Goal: Obtain resource: Download file/media

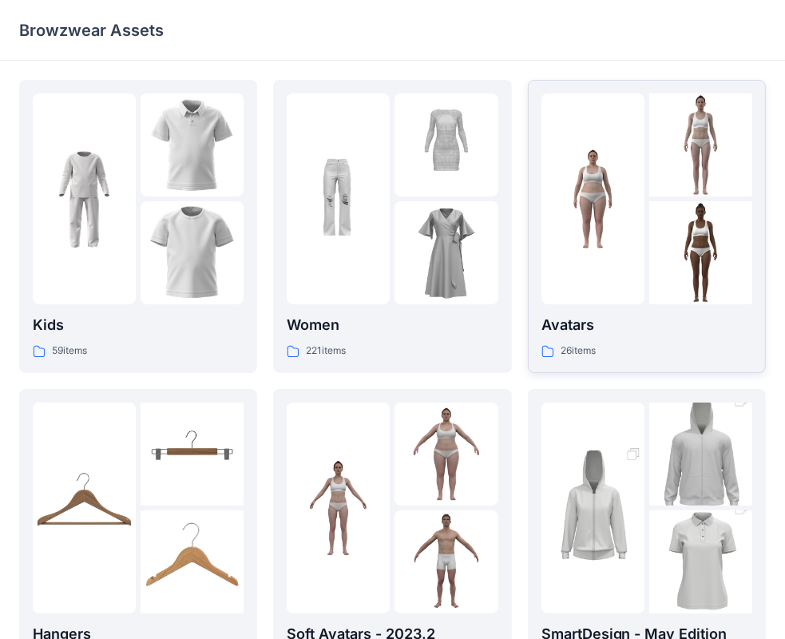
click at [593, 234] on div at bounding box center [593, 198] width 103 height 211
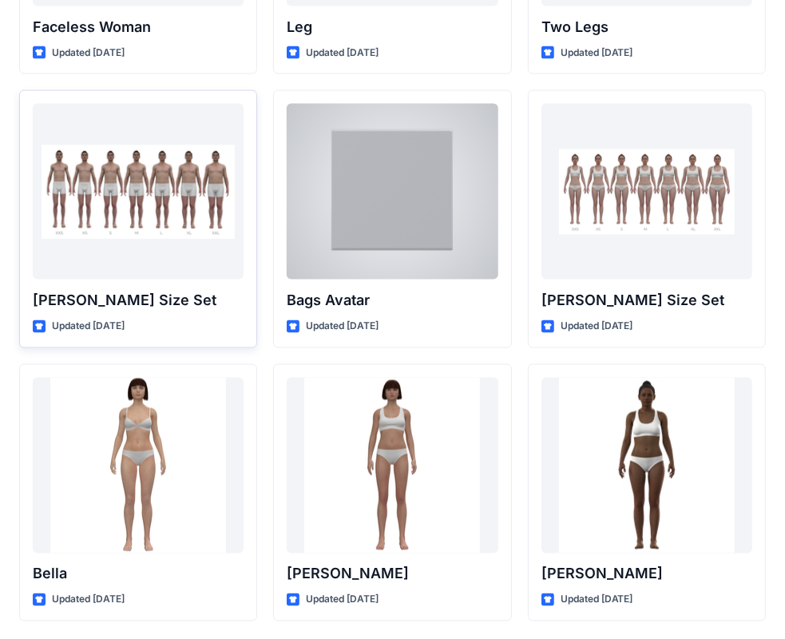
scroll to position [1633, 0]
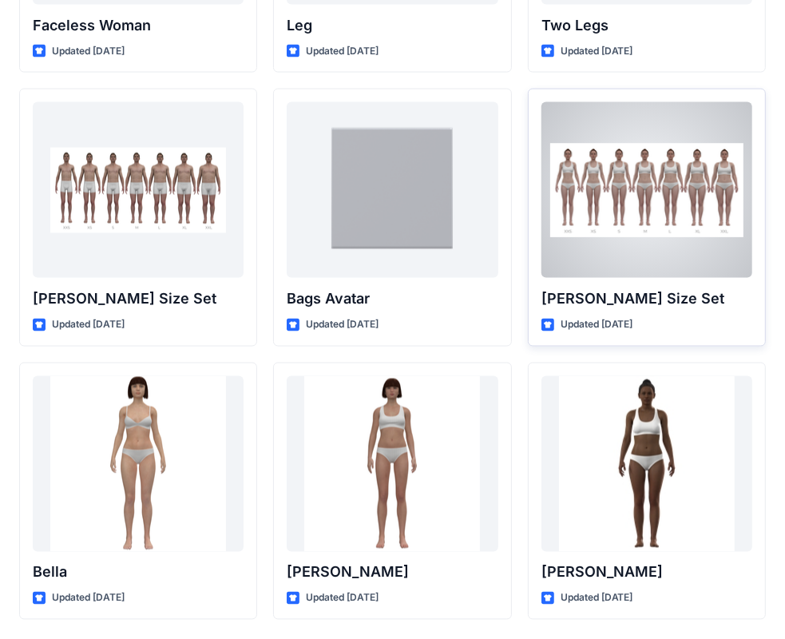
click at [642, 230] on div at bounding box center [647, 190] width 211 height 176
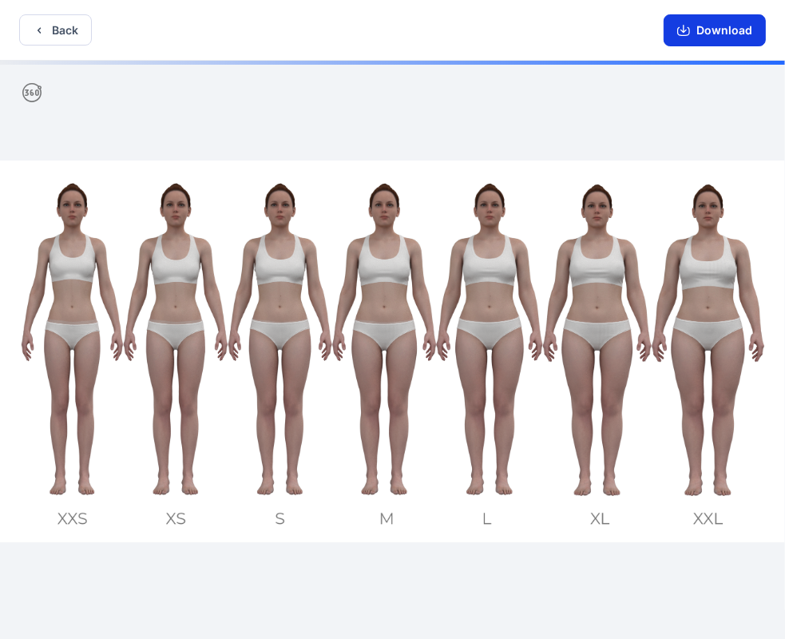
click at [706, 28] on button "Download" at bounding box center [715, 30] width 102 height 32
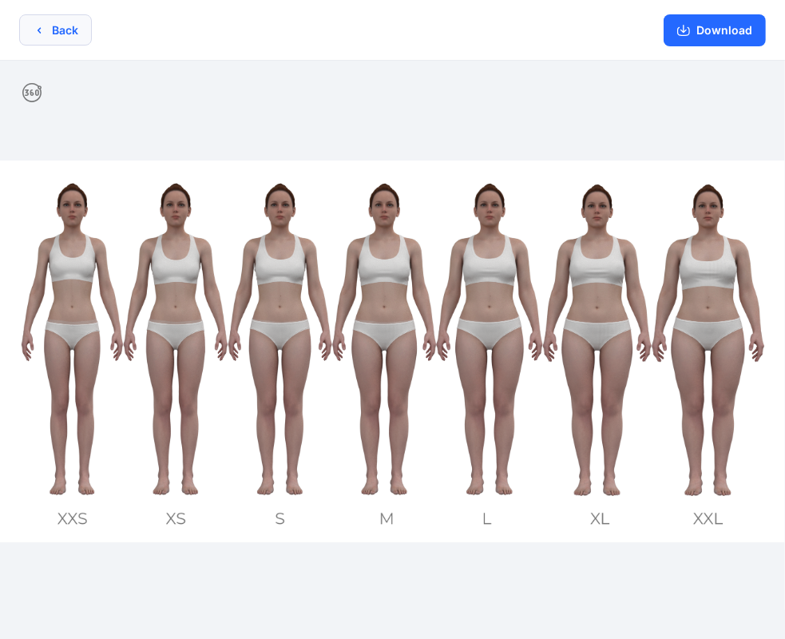
click at [33, 29] on icon "button" at bounding box center [39, 30] width 13 height 13
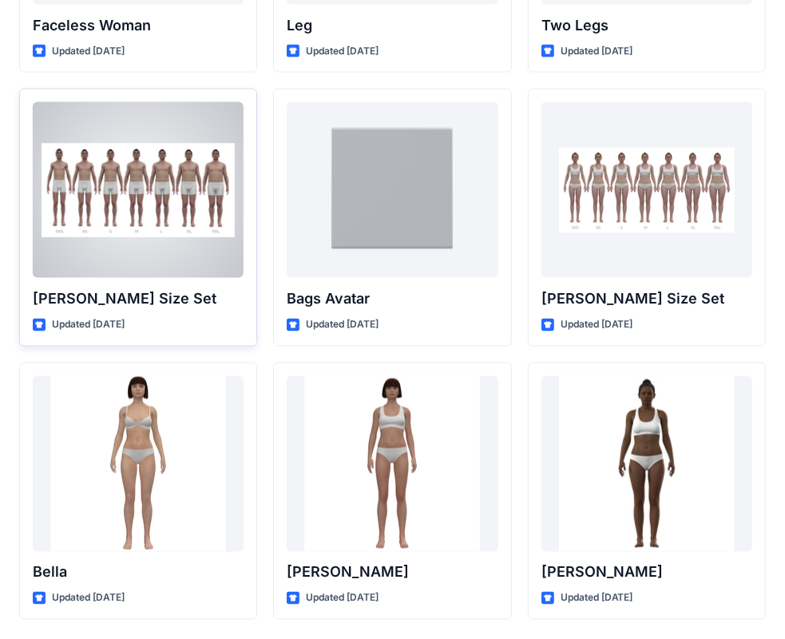
click at [141, 177] on div at bounding box center [138, 190] width 211 height 176
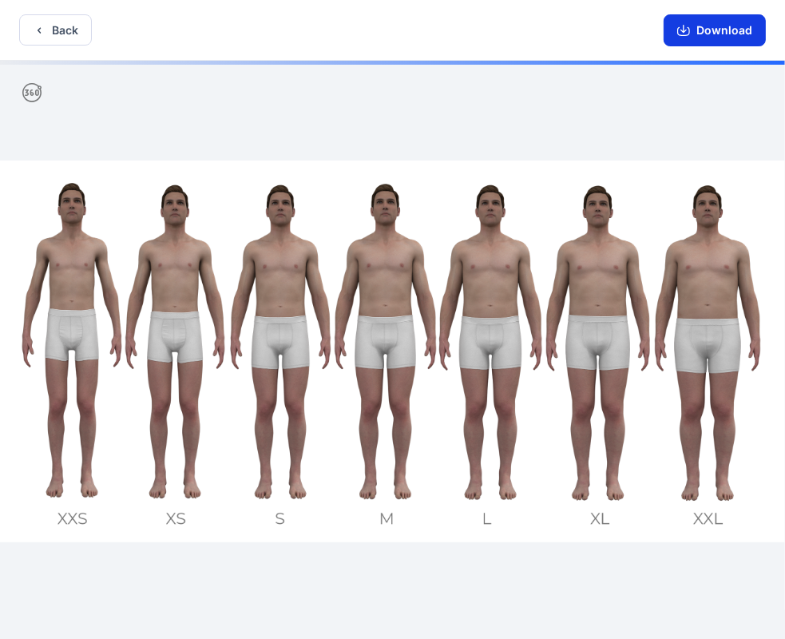
click at [726, 24] on button "Download" at bounding box center [715, 30] width 102 height 32
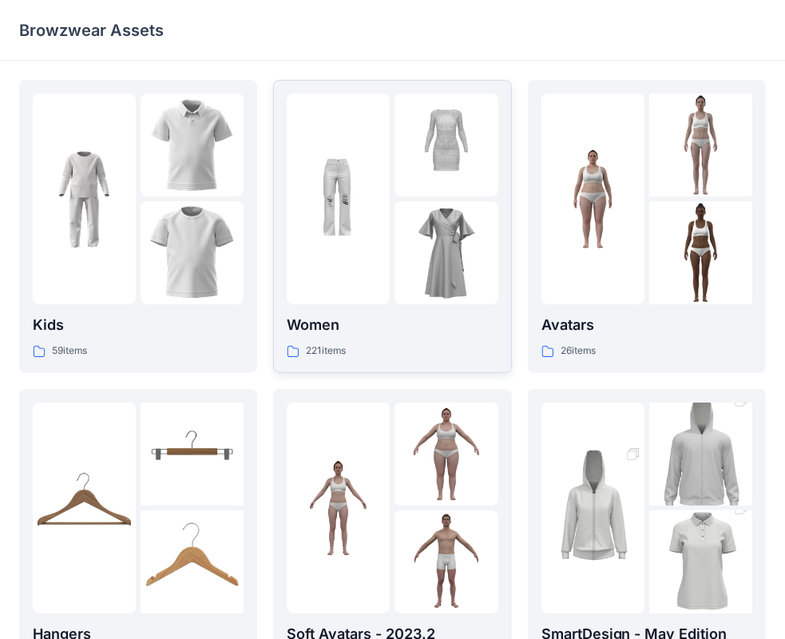
click at [297, 351] on icon at bounding box center [293, 351] width 13 height 13
click at [563, 354] on p "26 items" at bounding box center [578, 351] width 35 height 17
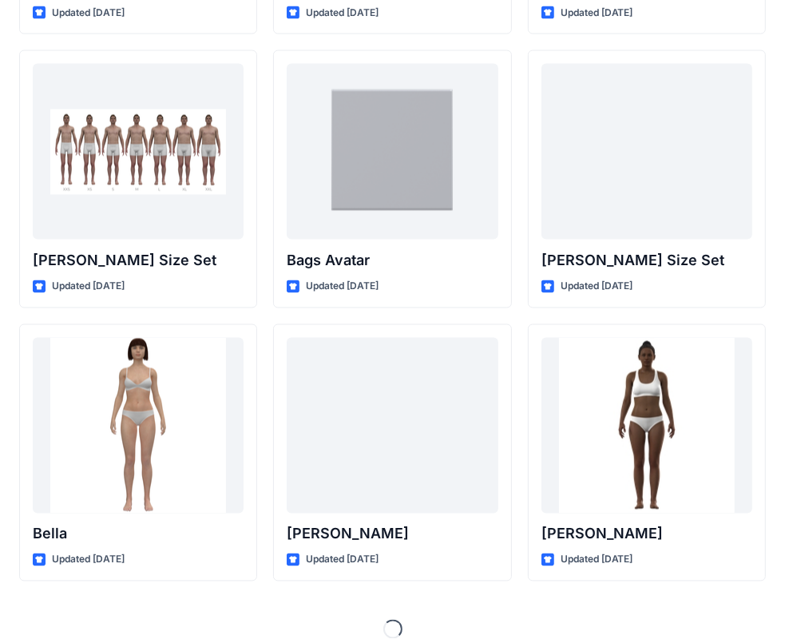
scroll to position [1674, 0]
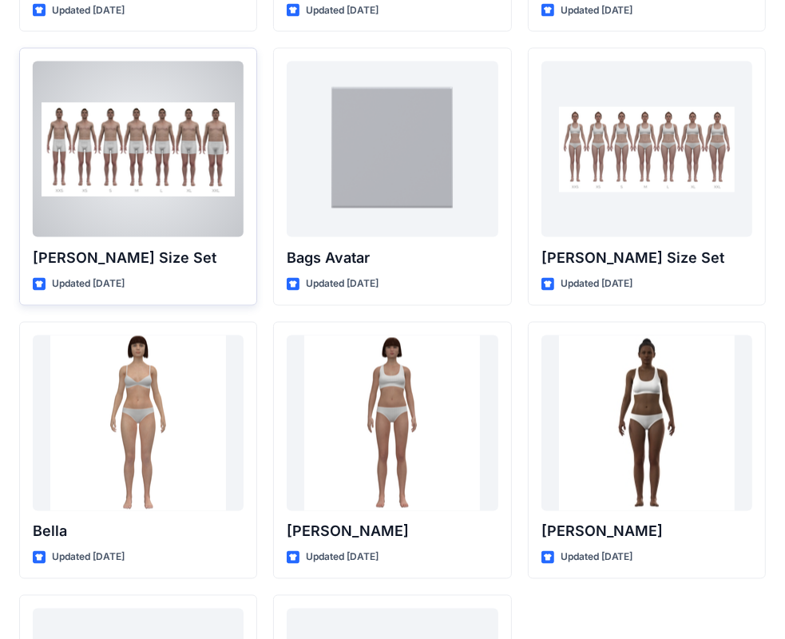
click at [82, 255] on p "Oliver Size Set" at bounding box center [138, 258] width 211 height 22
click at [116, 159] on div at bounding box center [138, 150] width 211 height 176
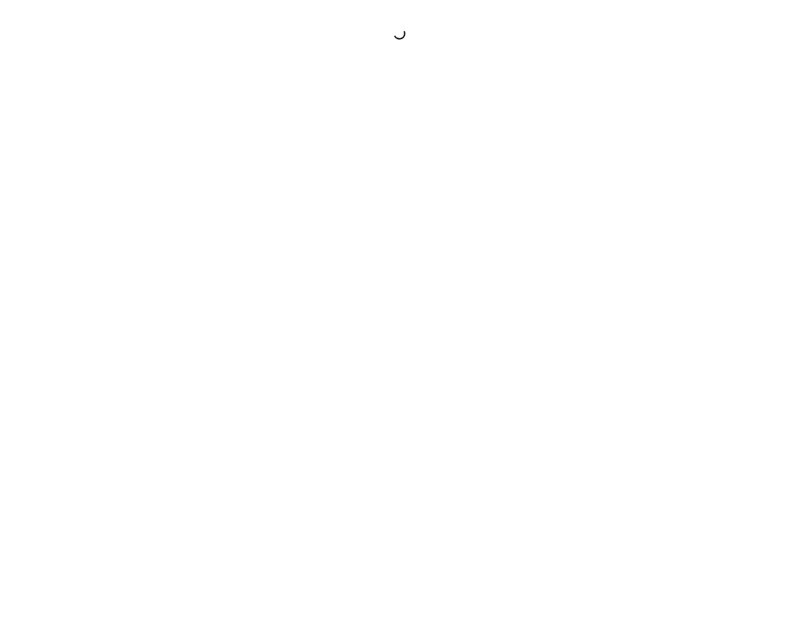
click at [116, 159] on div at bounding box center [399, 319] width 799 height 639
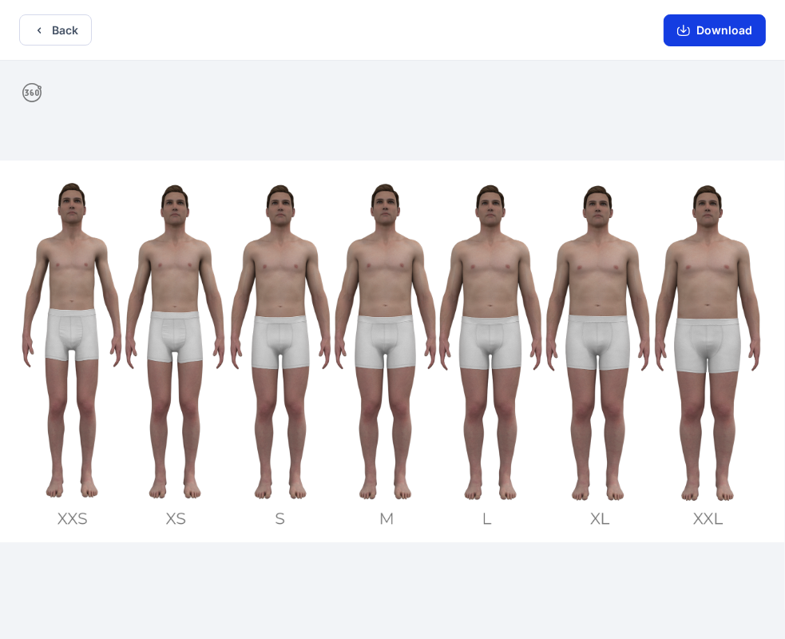
click at [712, 31] on button "Download" at bounding box center [715, 30] width 102 height 32
click at [684, 31] on icon "button" at bounding box center [684, 29] width 6 height 8
click at [343, 117] on div at bounding box center [392, 352] width 785 height 582
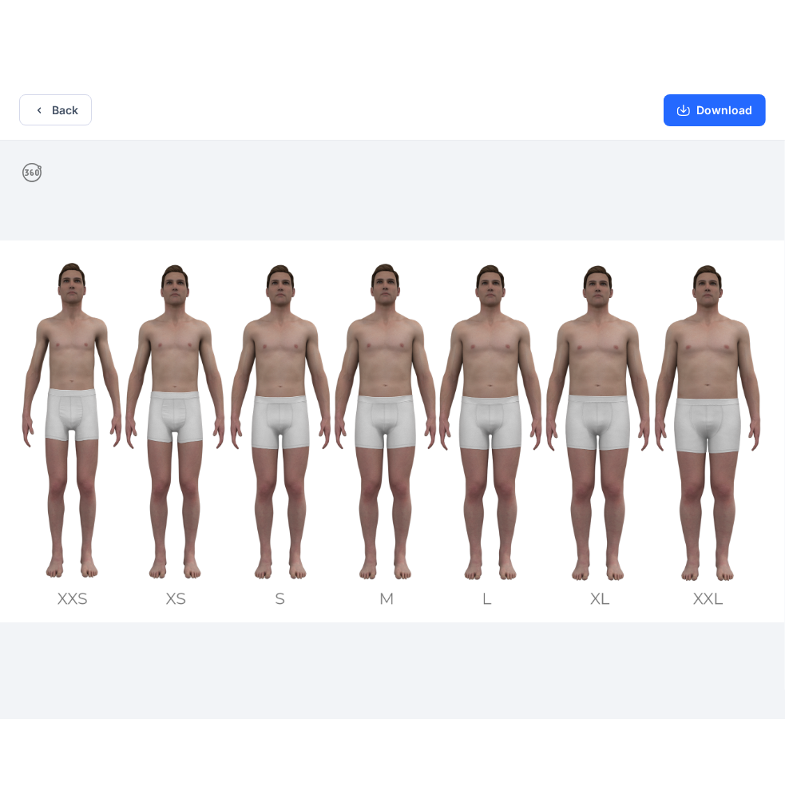
scroll to position [3, 0]
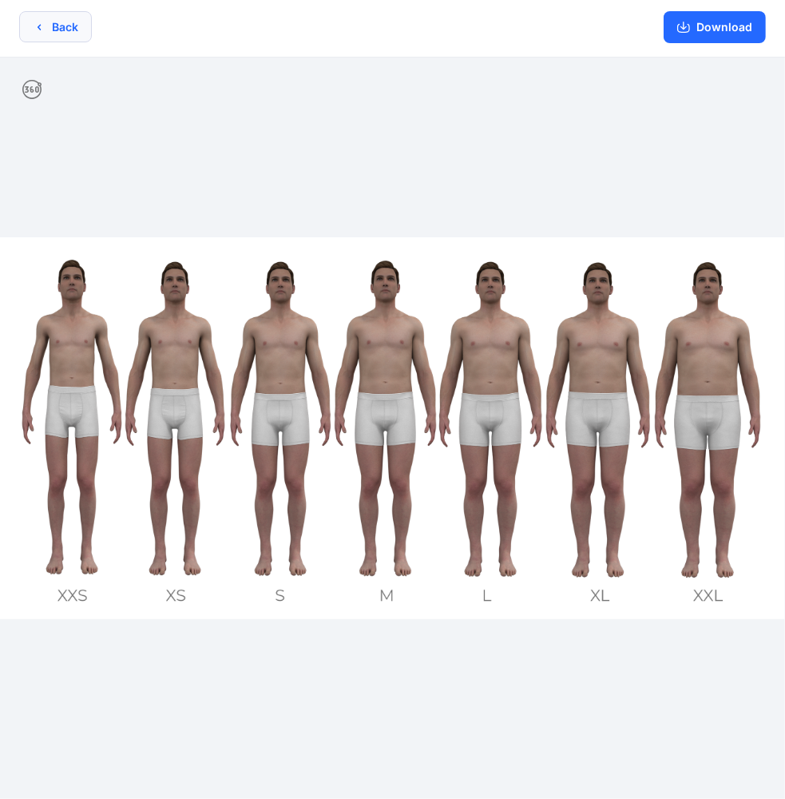
click at [64, 29] on button "Back" at bounding box center [55, 26] width 73 height 31
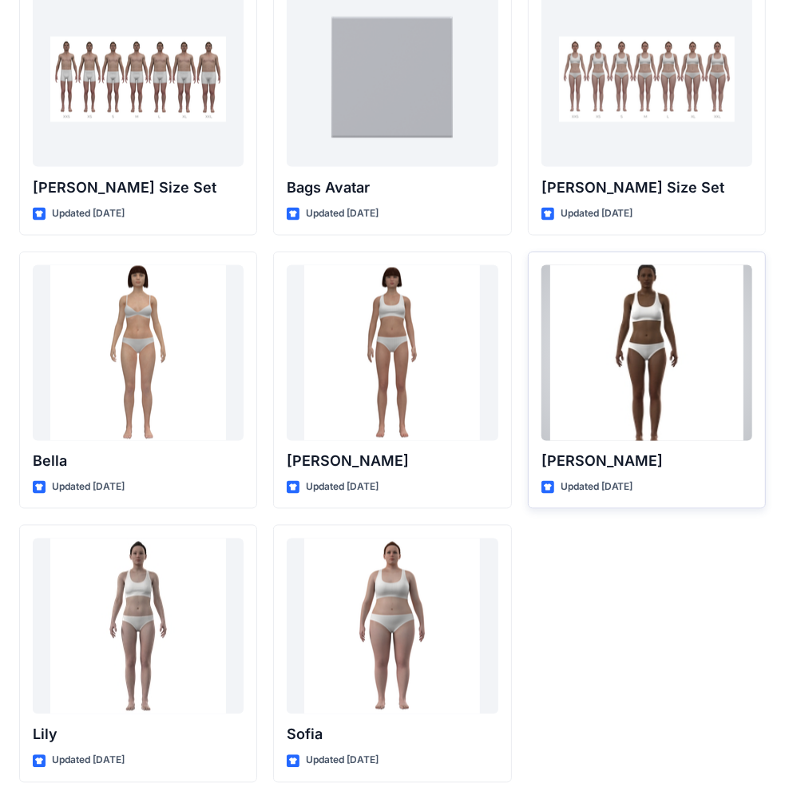
scroll to position [1744, 0]
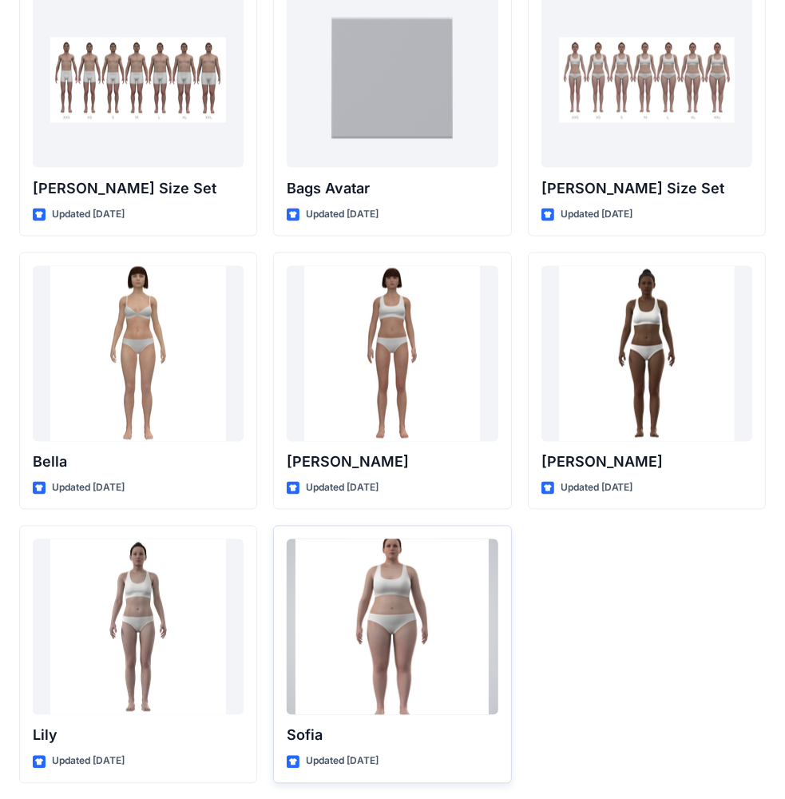
click at [419, 580] on div at bounding box center [392, 627] width 211 height 176
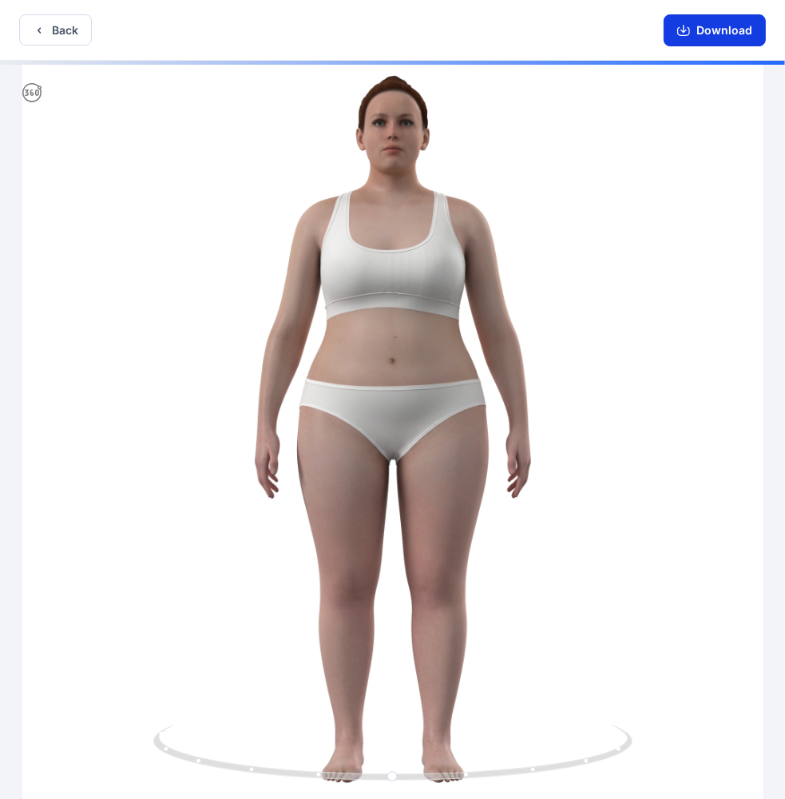
click at [707, 27] on button "Download" at bounding box center [715, 30] width 102 height 32
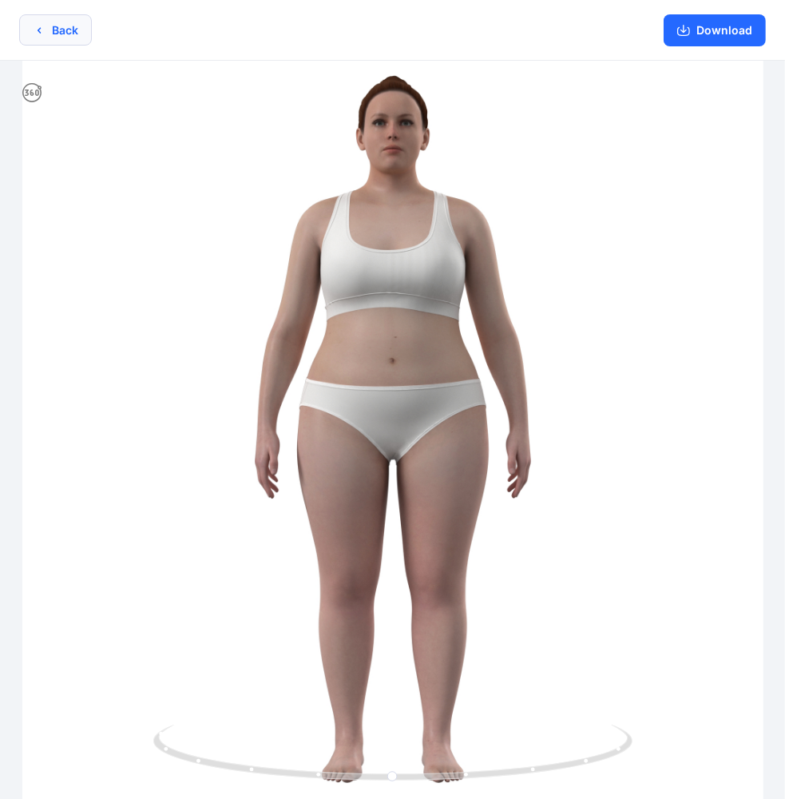
click at [46, 31] on button "Back" at bounding box center [55, 29] width 73 height 31
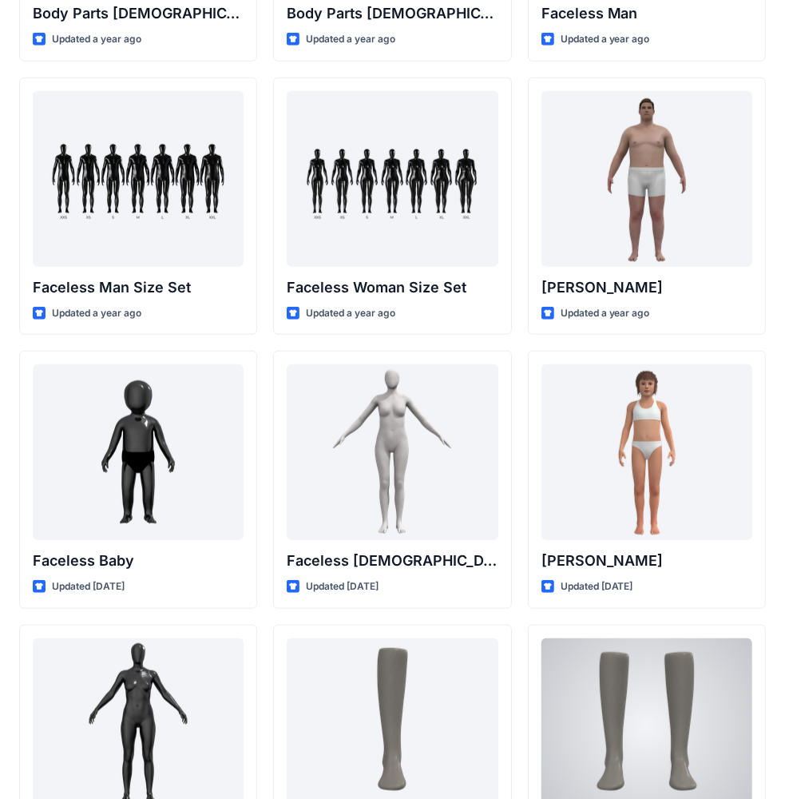
scroll to position [785, 0]
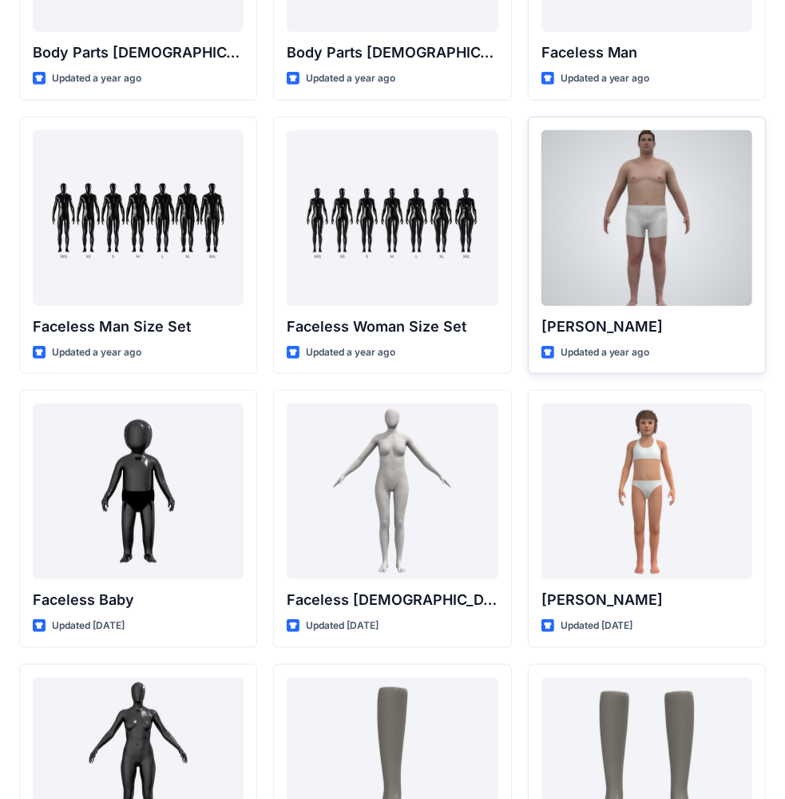
click at [630, 229] on div at bounding box center [647, 218] width 211 height 176
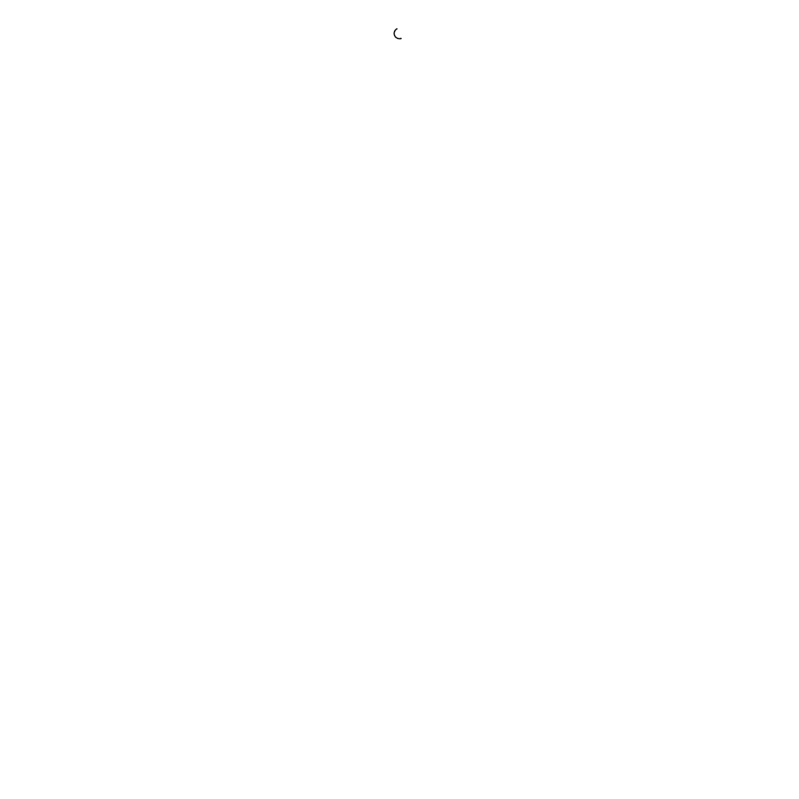
click at [630, 229] on div at bounding box center [399, 399] width 799 height 799
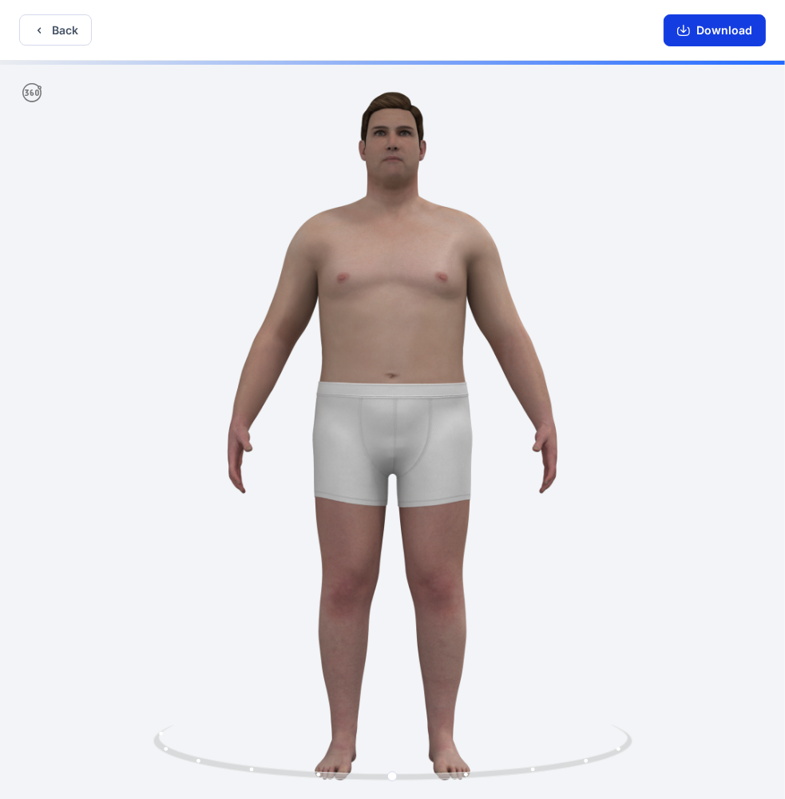
click at [706, 37] on button "Download" at bounding box center [715, 30] width 102 height 32
